Goal: Information Seeking & Learning: Learn about a topic

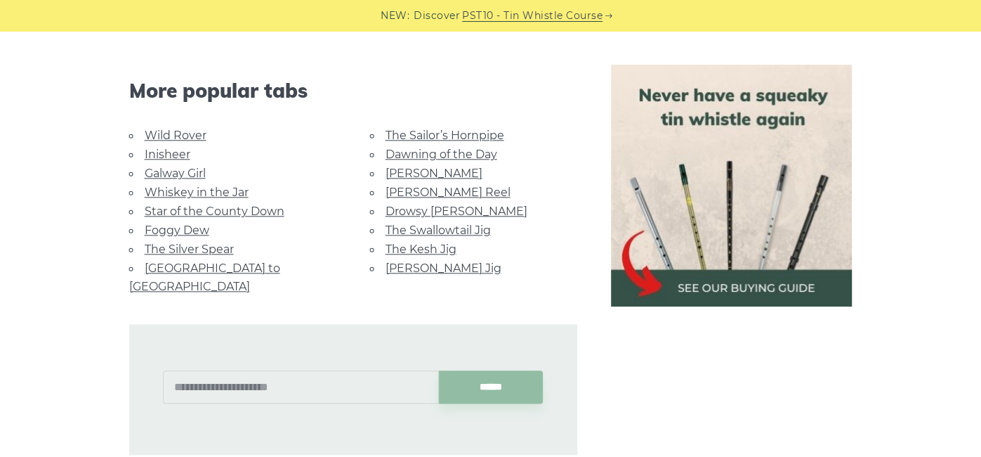
scroll to position [950, 0]
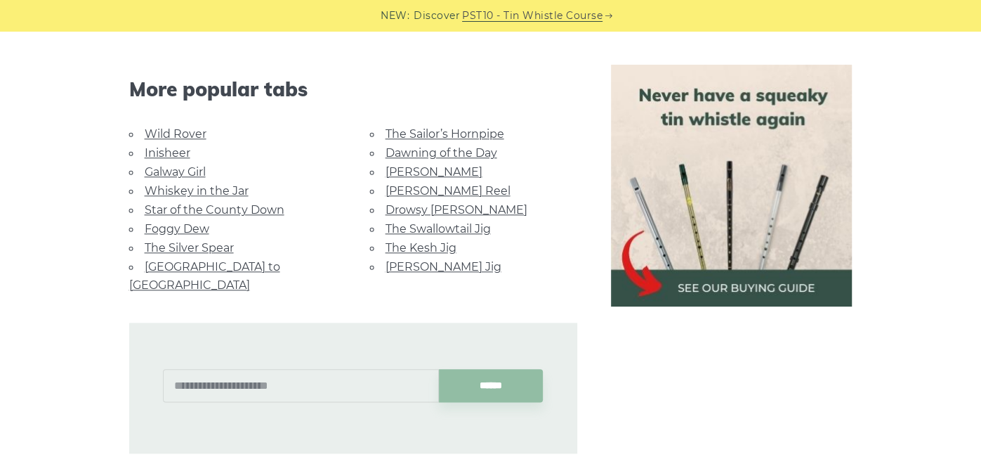
click at [440, 261] on link "[PERSON_NAME] Jig" at bounding box center [444, 266] width 116 height 13
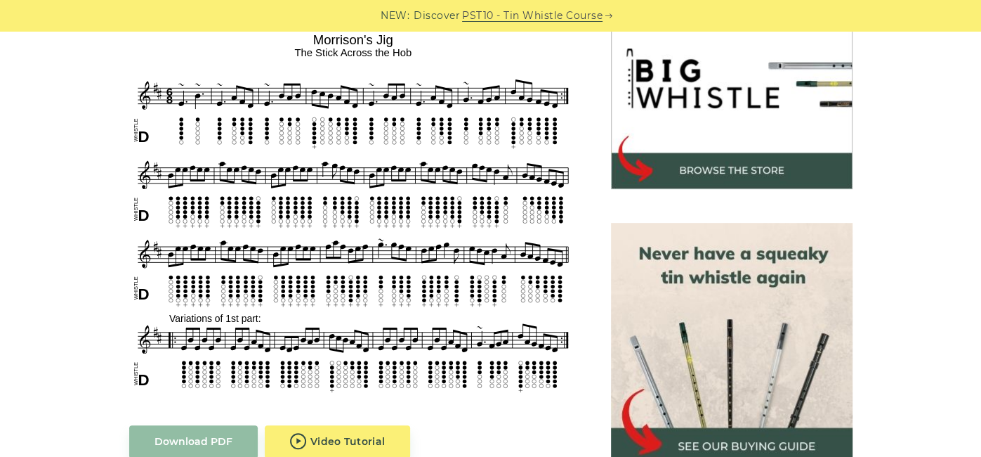
scroll to position [456, 0]
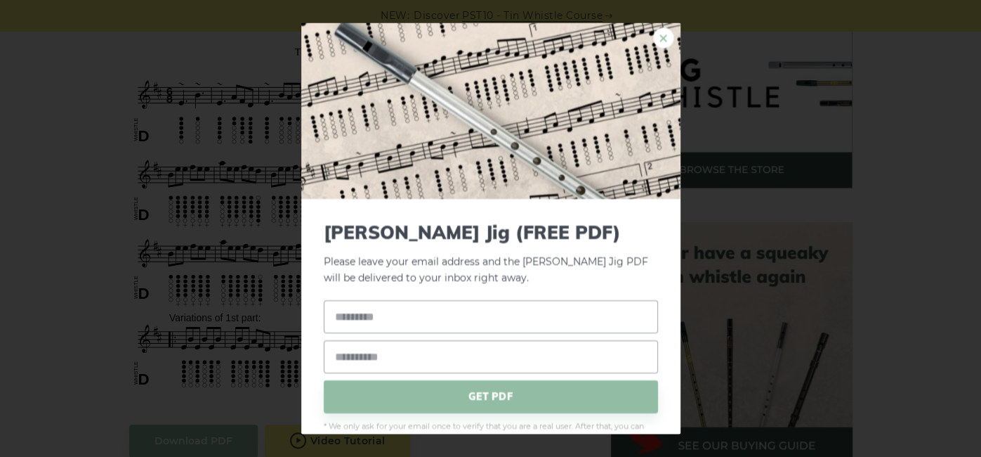
click at [664, 43] on link "×" at bounding box center [663, 37] width 21 height 21
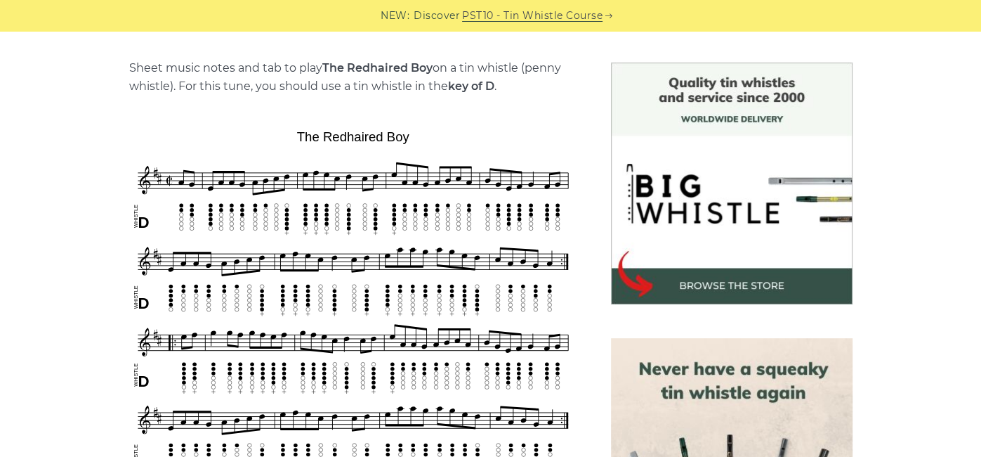
scroll to position [344, 0]
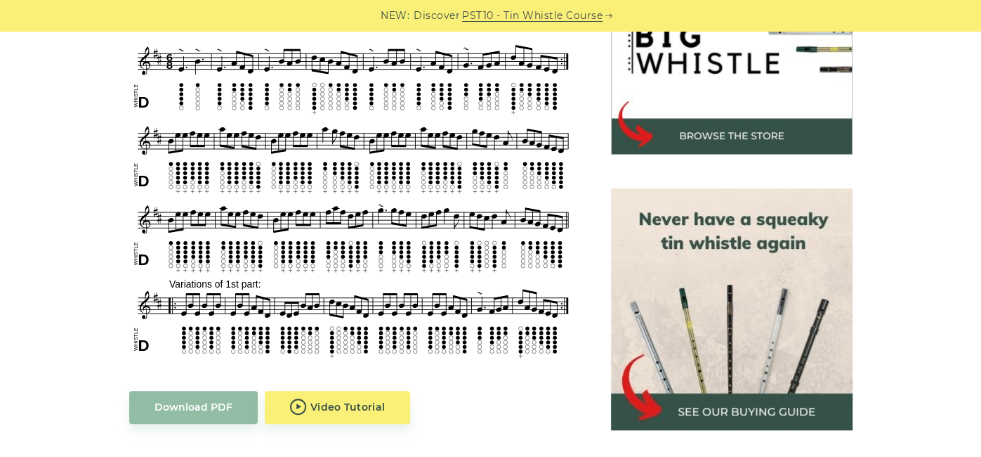
scroll to position [490, 0]
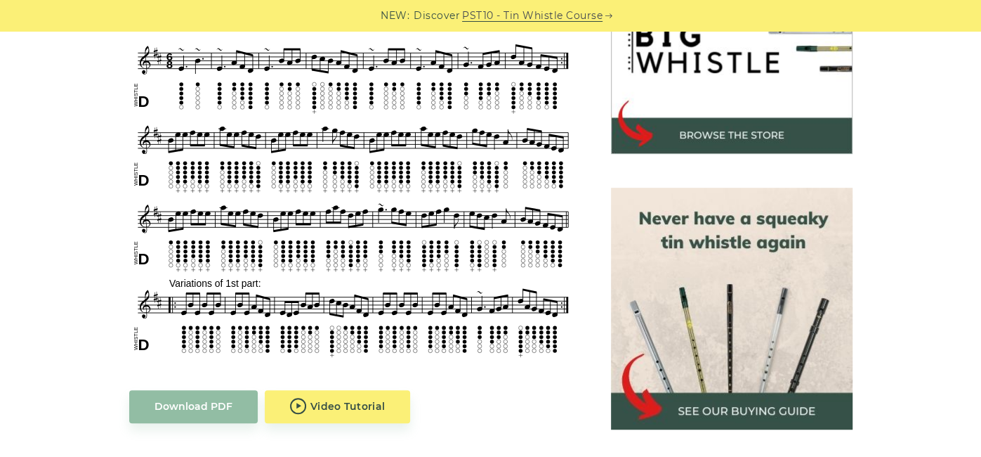
click at [585, 140] on div "Sheet music notes and tab to play Morrison’s Jig on a tin whistle (penny whistl…" at bounding box center [353, 400] width 482 height 976
